Goal: Task Accomplishment & Management: Use online tool/utility

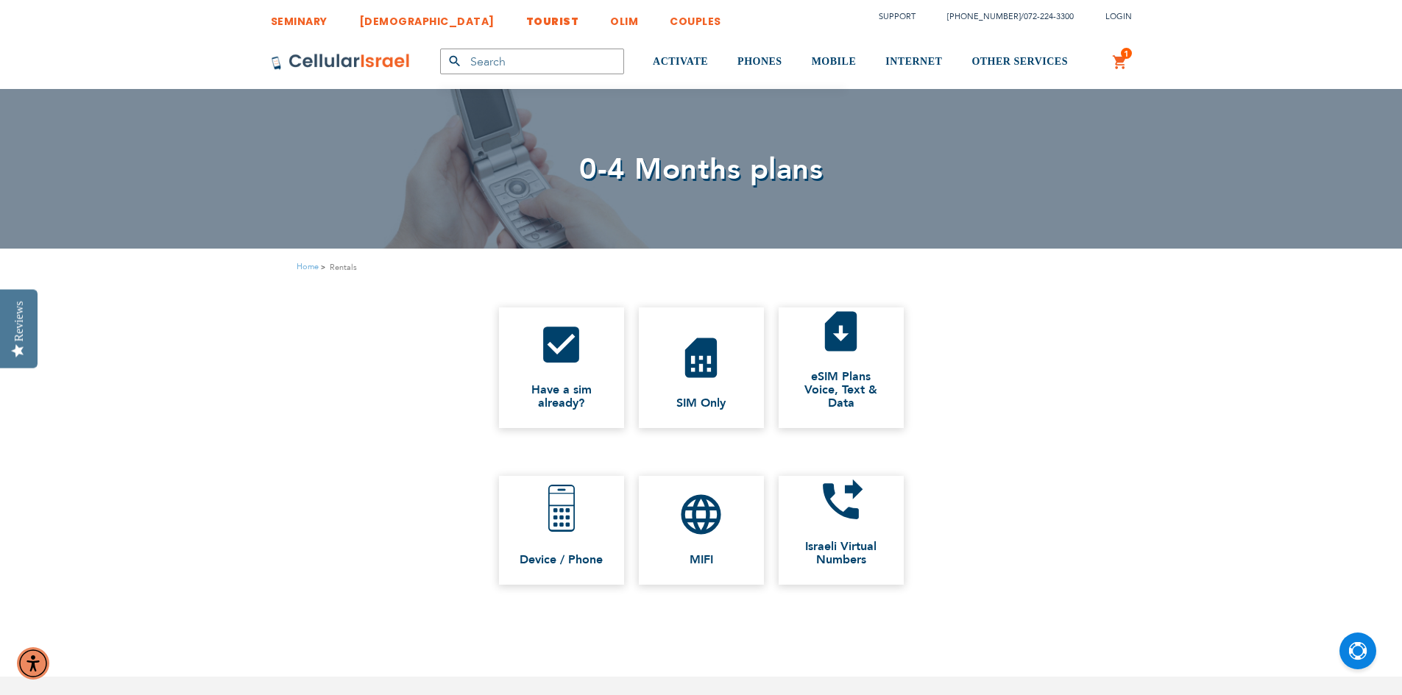
click at [526, 25] on link "TOURIST" at bounding box center [552, 17] width 53 height 27
click at [703, 65] on span "ACTIVATE" at bounding box center [680, 61] width 55 height 11
